Goal: Find specific page/section: Find specific page/section

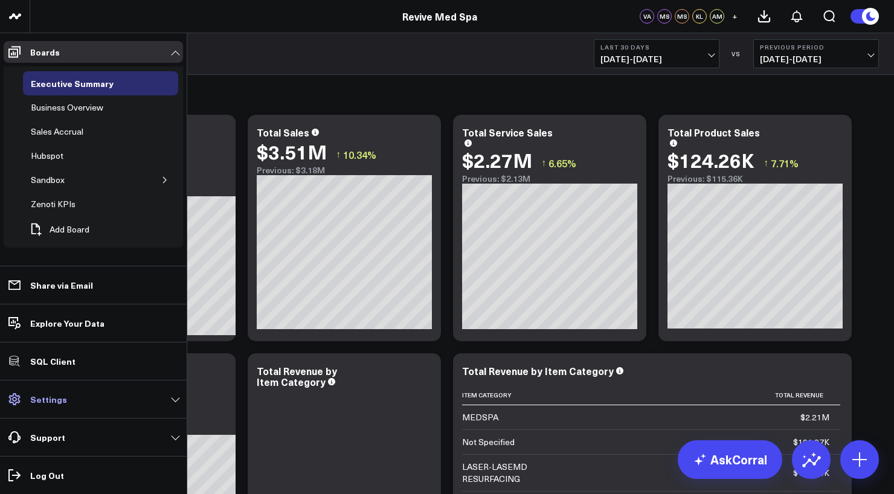
click at [117, 407] on link "Settings" at bounding box center [93, 399] width 179 height 22
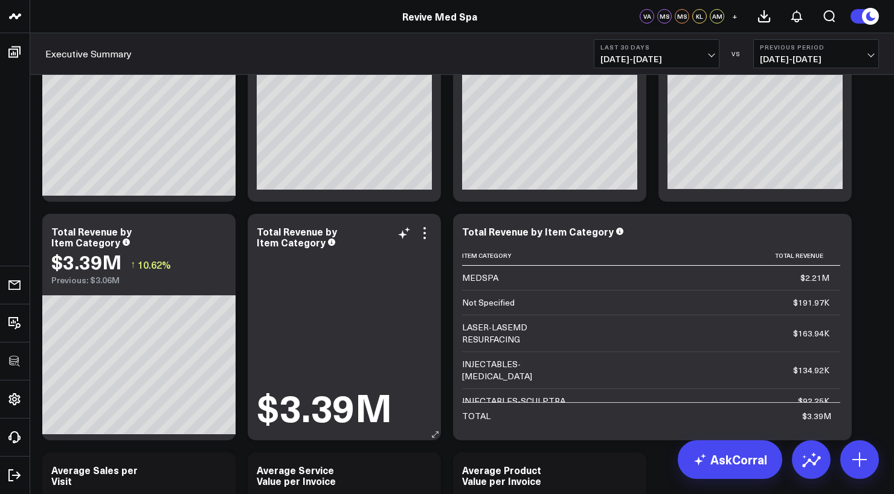
scroll to position [403, 0]
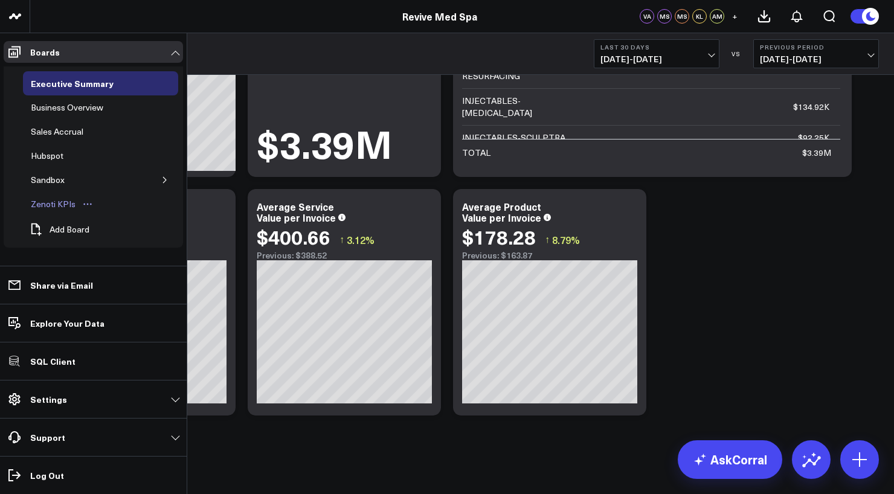
click at [56, 207] on div "Zenoti KPIs" at bounding box center [53, 204] width 51 height 14
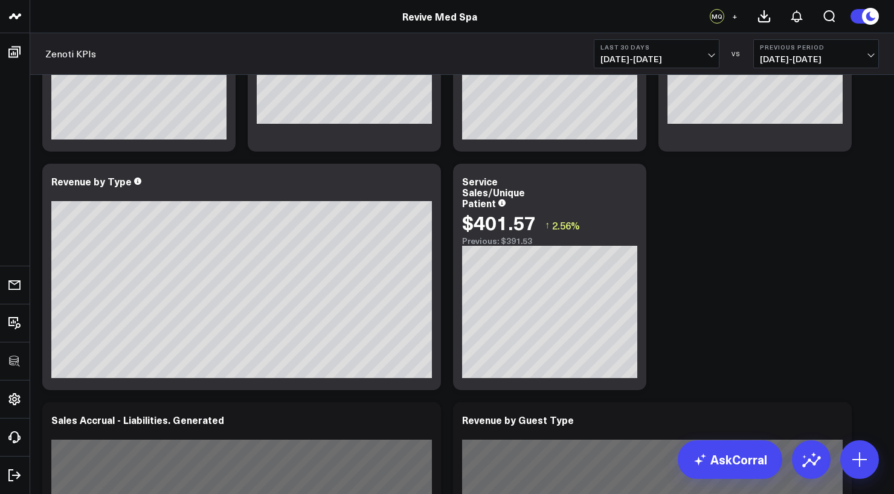
scroll to position [200, 0]
